Goal: Information Seeking & Learning: Learn about a topic

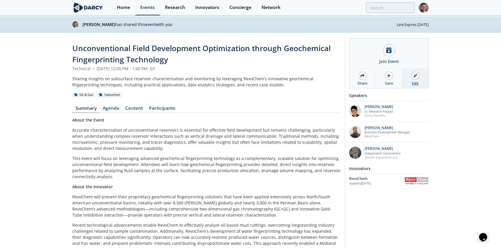
click at [414, 78] on div at bounding box center [415, 76] width 8 height 8
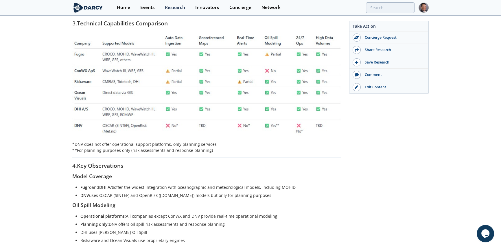
scroll to position [289, 0]
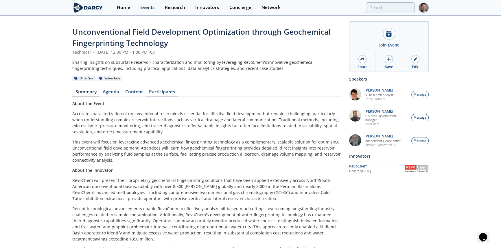
click at [167, 92] on link "Participants" at bounding box center [162, 93] width 32 height 7
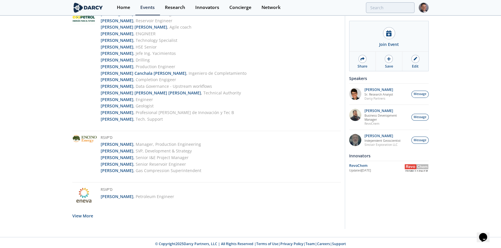
scroll to position [1027, 0]
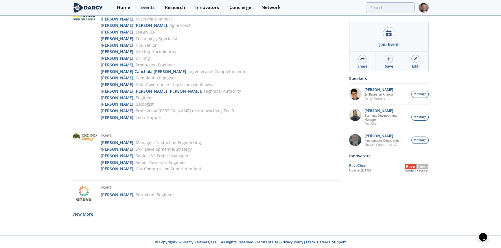
click at [89, 215] on button "View More" at bounding box center [82, 214] width 21 height 14
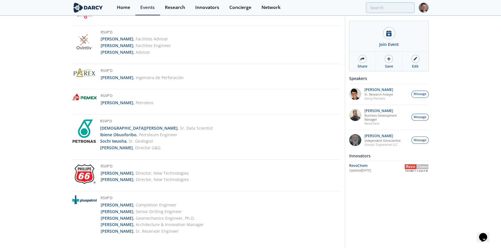
scroll to position [2079, 0]
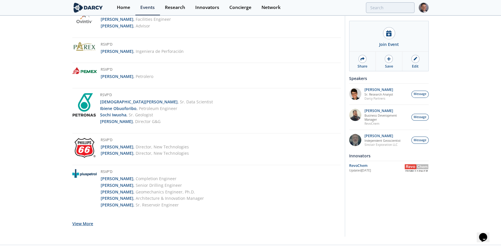
click at [85, 223] on button "View More" at bounding box center [82, 224] width 21 height 14
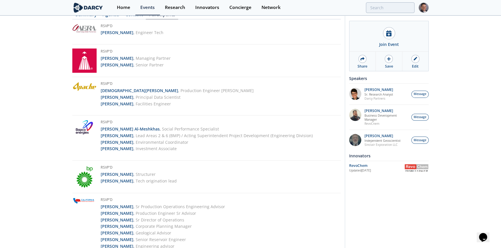
scroll to position [0, 0]
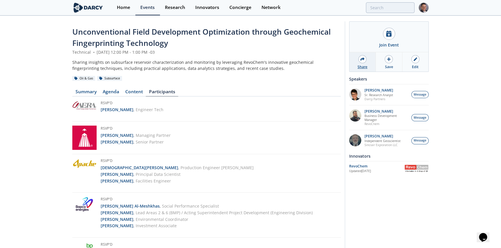
click at [366, 60] on div "Share" at bounding box center [362, 61] width 26 height 19
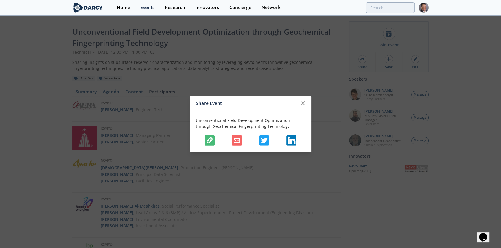
drag, startPoint x: 208, startPoint y: 141, endPoint x: 220, endPoint y: 149, distance: 14.2
click at [208, 141] on icon "button" at bounding box center [209, 140] width 6 height 6
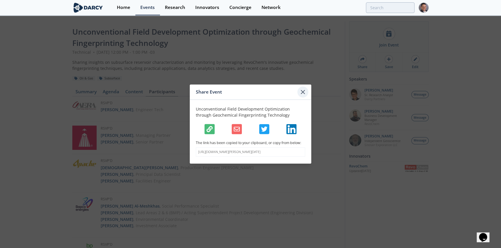
click at [303, 91] on icon at bounding box center [302, 91] width 3 height 3
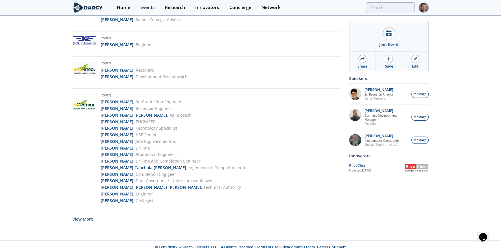
scroll to position [987, 0]
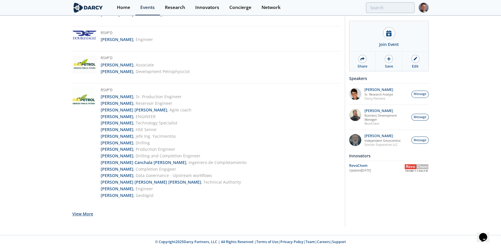
click at [88, 213] on button "View More" at bounding box center [82, 214] width 21 height 14
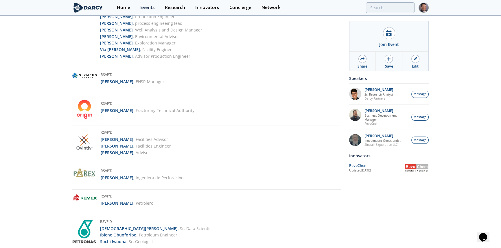
scroll to position [2050, 0]
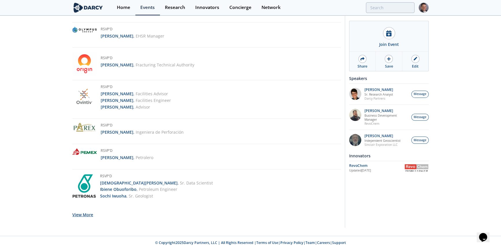
click at [87, 211] on button "View More" at bounding box center [82, 215] width 21 height 14
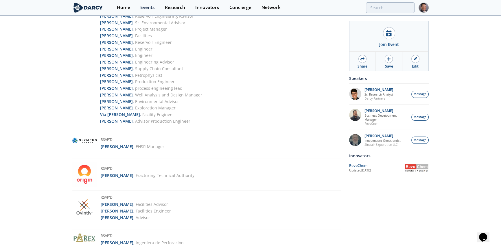
scroll to position [1925, 0]
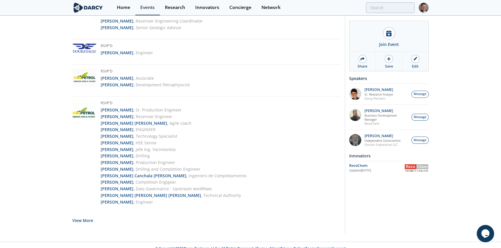
scroll to position [987, 0]
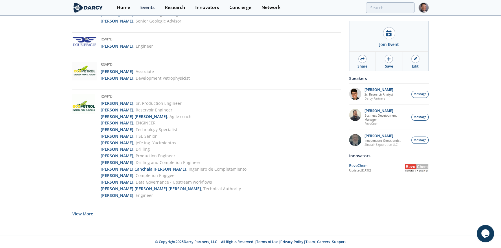
click at [85, 213] on button "View More" at bounding box center [82, 214] width 21 height 14
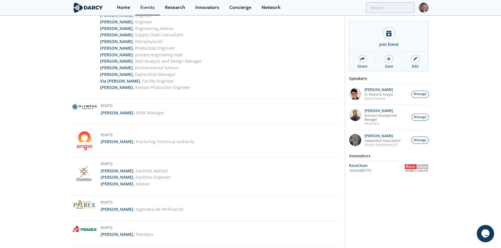
scroll to position [2058, 0]
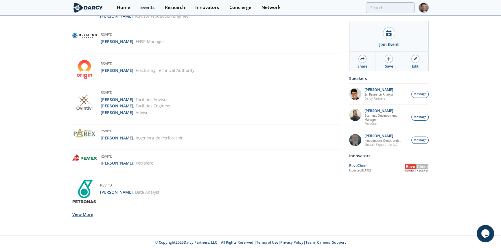
click at [80, 213] on button "View More" at bounding box center [82, 215] width 21 height 14
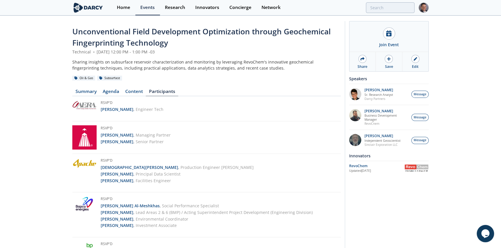
scroll to position [0, 0]
drag, startPoint x: 85, startPoint y: 92, endPoint x: 104, endPoint y: 94, distance: 18.7
click at [85, 92] on link "Summary" at bounding box center [85, 93] width 27 height 7
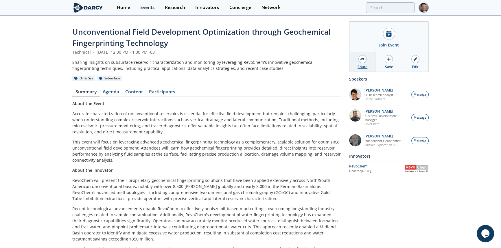
click at [362, 60] on icon at bounding box center [362, 59] width 4 height 4
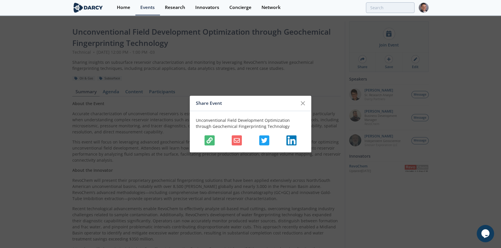
click at [212, 137] on icon "button" at bounding box center [209, 140] width 6 height 6
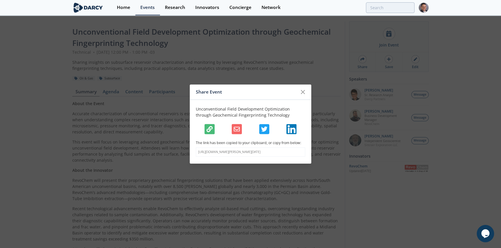
drag, startPoint x: 299, startPoint y: 90, endPoint x: 309, endPoint y: 92, distance: 10.6
click at [299, 90] on icon at bounding box center [302, 91] width 7 height 7
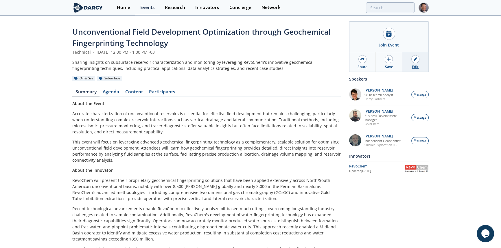
click at [416, 60] on icon at bounding box center [415, 59] width 3 height 3
click at [159, 91] on link "Participants" at bounding box center [162, 93] width 32 height 7
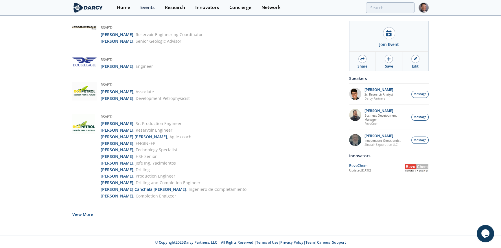
scroll to position [987, 0]
click at [77, 217] on button "View More" at bounding box center [82, 214] width 21 height 14
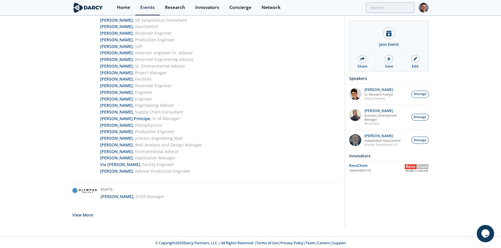
scroll to position [1943, 0]
click at [84, 213] on button "View More" at bounding box center [82, 214] width 21 height 14
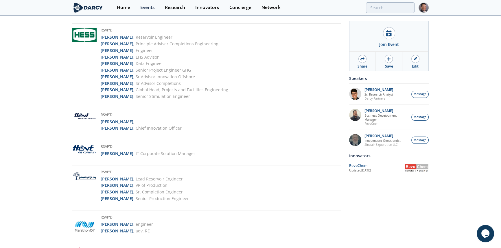
scroll to position [1465, 0]
